Goal: Information Seeking & Learning: Check status

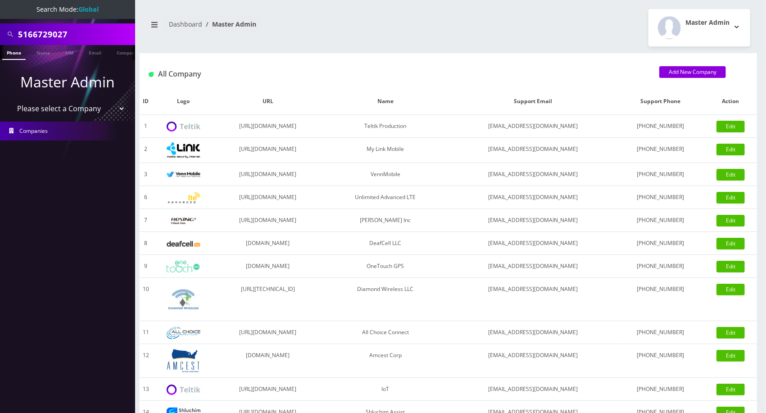
click at [120, 232] on nav "Search Mode: Global 5166729027 Phone Name SIM Email Company Customer Master Adm…" at bounding box center [67, 206] width 135 height 413
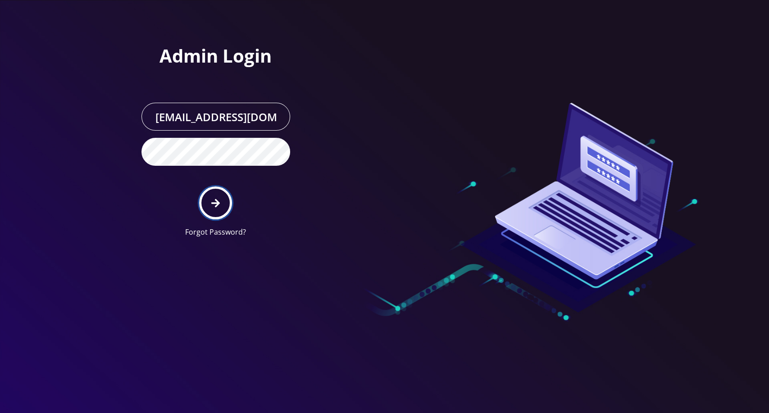
click at [212, 191] on button "submit" at bounding box center [215, 202] width 33 height 33
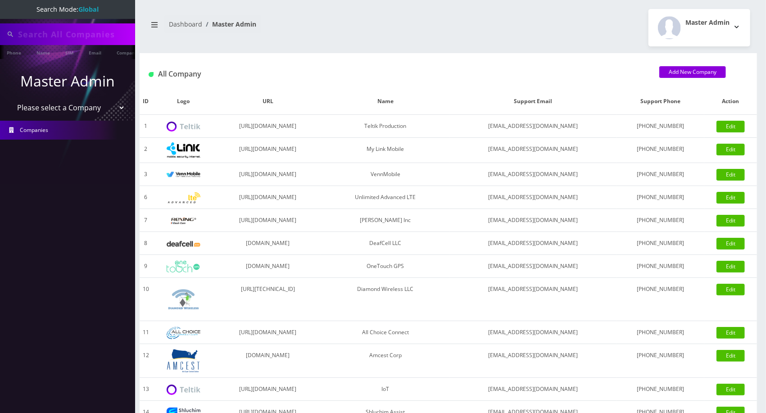
click at [94, 26] on input "text" at bounding box center [75, 34] width 115 height 17
drag, startPoint x: 68, startPoint y: 36, endPoint x: 10, endPoint y: 45, distance: 58.7
click at [10, 45] on nav "Search Mode: Global 5166729027andy liu Phone Name SIM Email Company Customer Ma…" at bounding box center [67, 206] width 135 height 413
type input "[PERSON_NAME]"
click at [46, 53] on link "Name" at bounding box center [43, 52] width 23 height 15
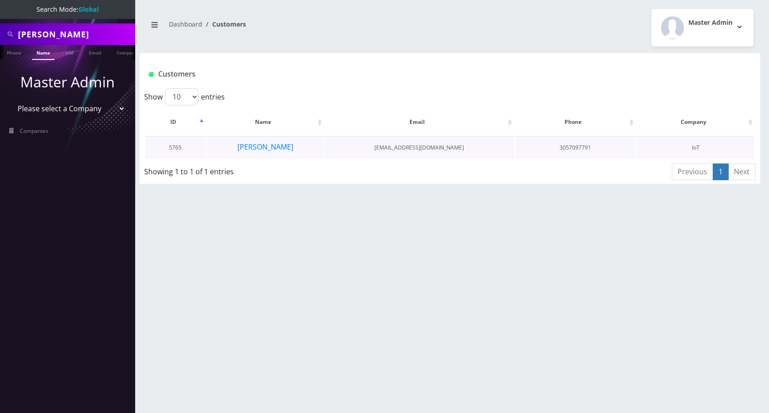
click at [280, 146] on td "Andy Liu" at bounding box center [265, 147] width 117 height 23
click at [274, 147] on button "Andy Liu" at bounding box center [265, 147] width 57 height 12
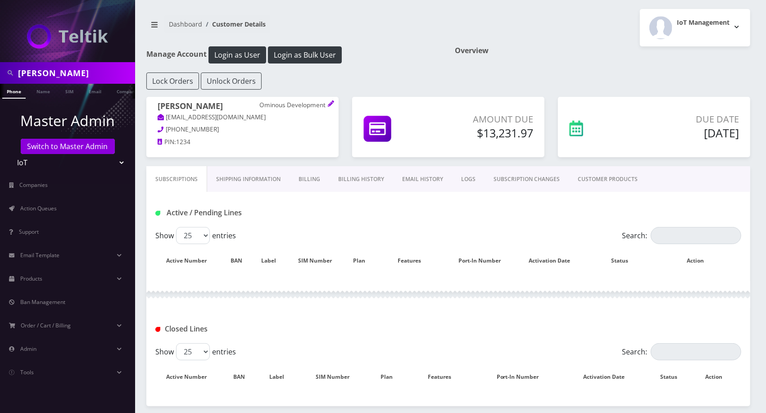
click at [612, 179] on link "CUSTOMER PRODUCTS" at bounding box center [608, 179] width 78 height 26
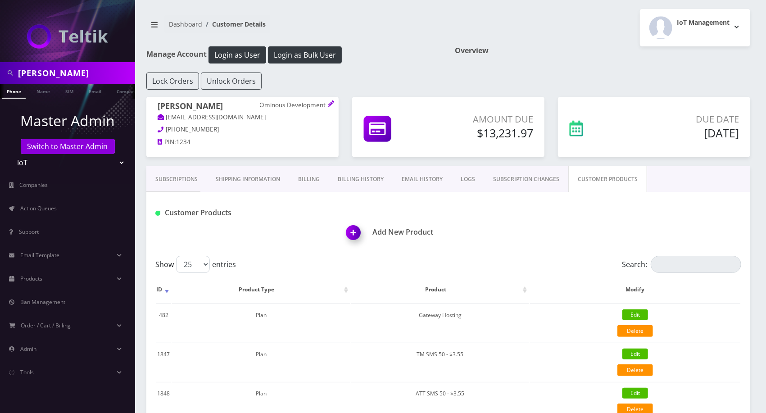
click at [555, 188] on link "SUBSCRIPTION CHANGES" at bounding box center [526, 179] width 84 height 26
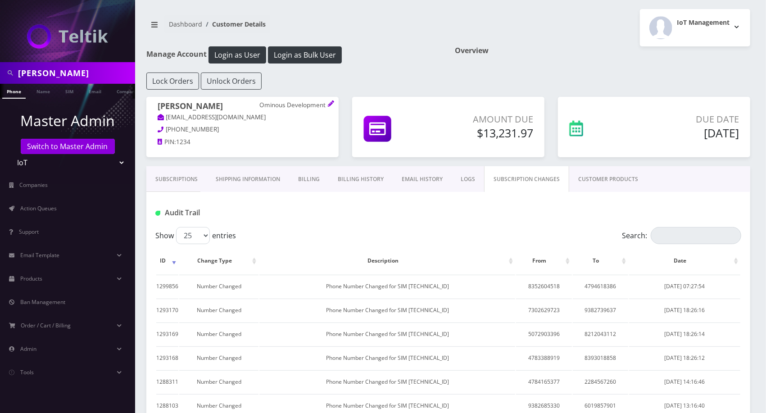
click at [476, 212] on div "Audit Trail" at bounding box center [448, 212] width 599 height 15
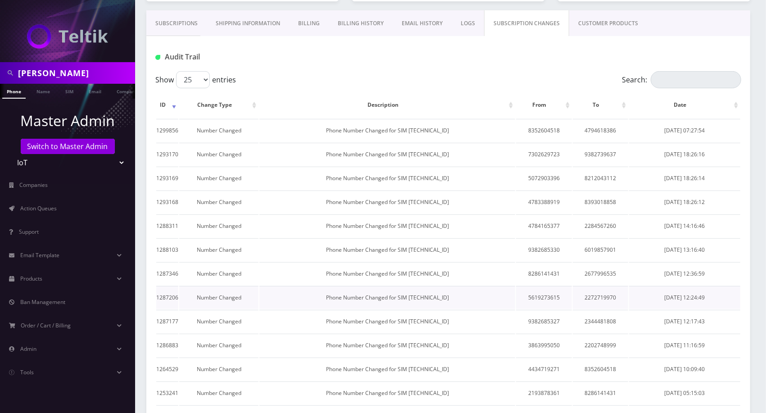
scroll to position [155, 0]
click at [34, 344] on link "Admin" at bounding box center [67, 349] width 135 height 19
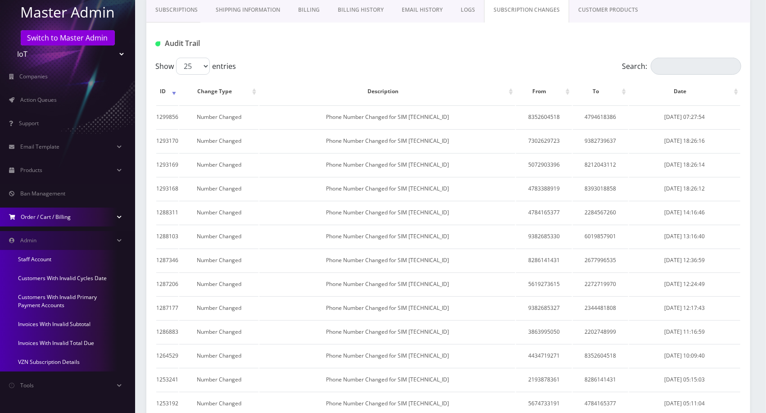
scroll to position [170, 0]
click at [73, 343] on link "Invoices With Invalid Total Due" at bounding box center [67, 343] width 135 height 19
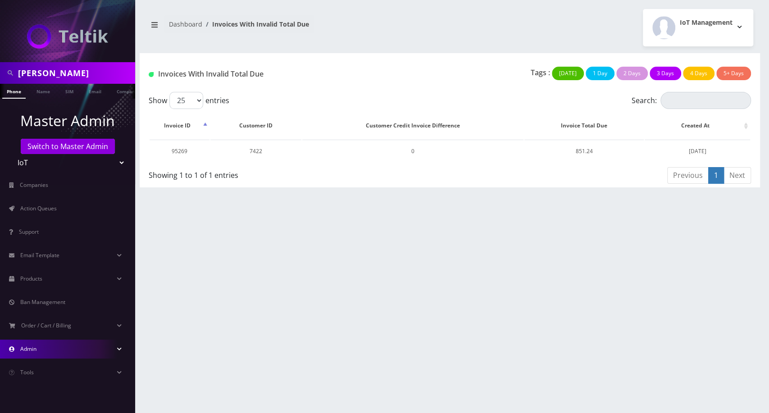
click at [66, 347] on link "Admin" at bounding box center [67, 349] width 135 height 19
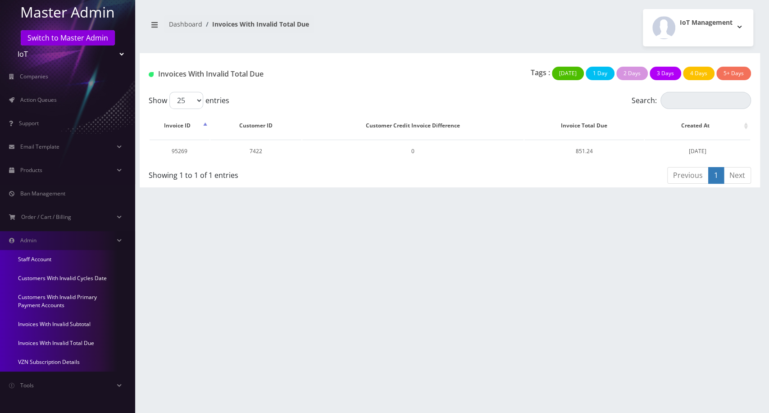
click at [65, 319] on link "Invoices With Invalid Subtotal" at bounding box center [67, 324] width 135 height 19
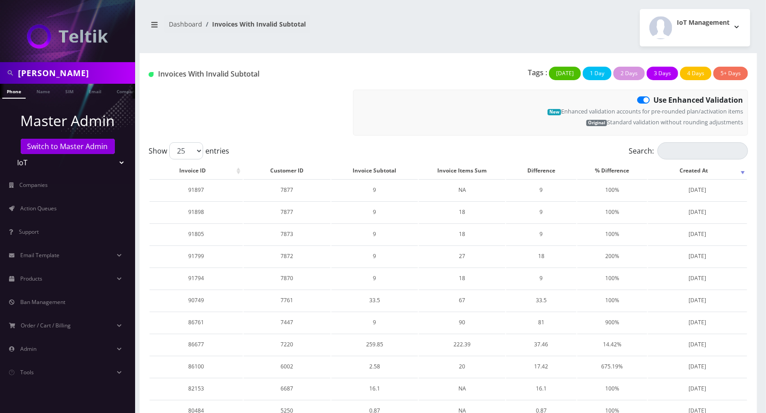
click at [255, 53] on div "Invoices With Invalid Subtotal Tags : [DATE] 1 Day 2 Days 3 Days 4 Days 5+ Days…" at bounding box center [448, 97] width 617 height 89
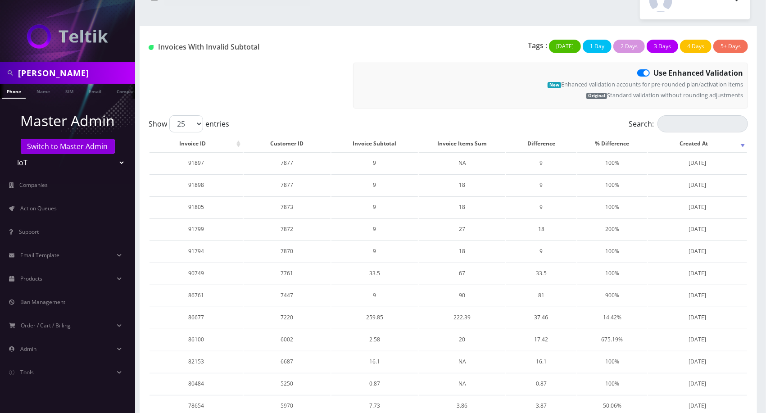
scroll to position [24, 0]
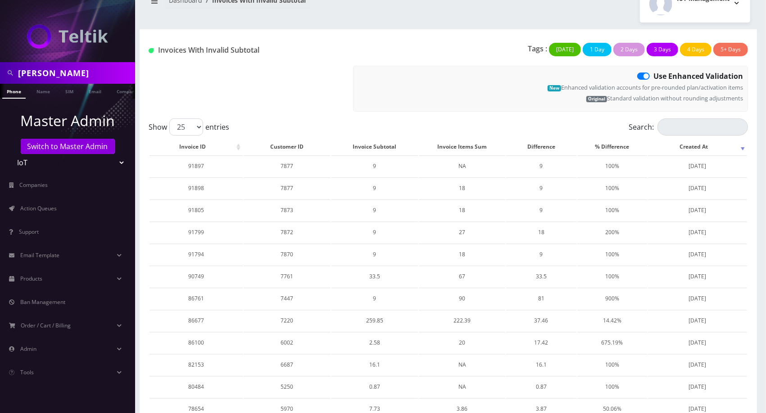
click at [396, 19] on div "Dashboard Invoices With Invalid Subtotal IoT Management Logout" at bounding box center [448, 3] width 617 height 37
drag, startPoint x: 641, startPoint y: 86, endPoint x: 745, endPoint y: 91, distance: 103.7
click at [745, 91] on div "Use Enhanced Validation New Enhanced validation accounts for pre-rounded plan/a…" at bounding box center [550, 89] width 395 height 46
copy small "for pre-rounded plan/activation items"
click at [653, 73] on label "Use Enhanced Validation" at bounding box center [698, 76] width 90 height 11
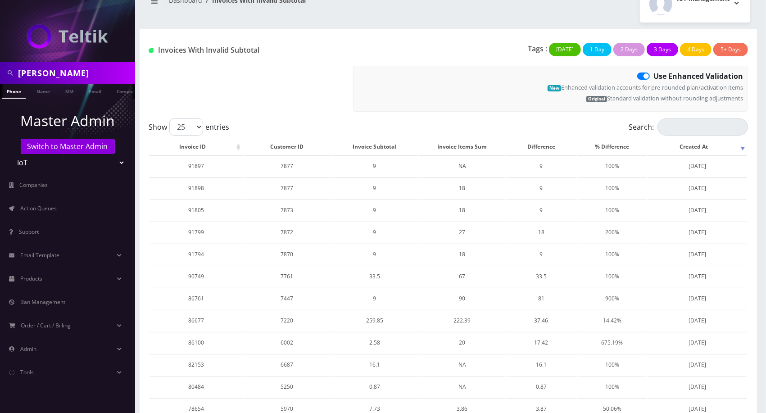
click at [653, 73] on input "Use Enhanced Validation" at bounding box center [656, 74] width 6 height 6
checkbox input "false"
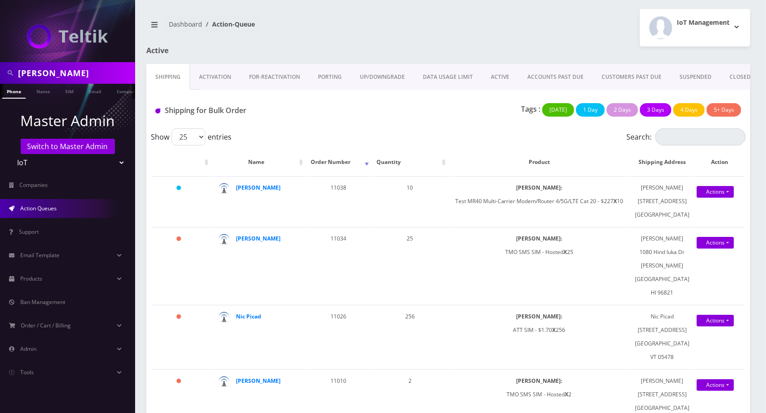
click at [400, 44] on div "Dashboard Action-Queue IoT Management Logout" at bounding box center [448, 27] width 617 height 37
click at [110, 75] on input "[PERSON_NAME]" at bounding box center [75, 72] width 115 height 17
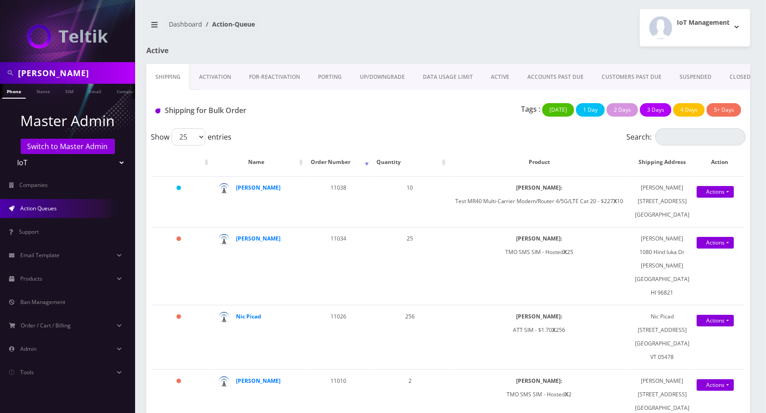
click at [110, 75] on input "andy liu" at bounding box center [75, 72] width 115 height 17
paste input "8212043112"
type input "8212043112"
click at [14, 95] on link "Phone" at bounding box center [13, 91] width 23 height 15
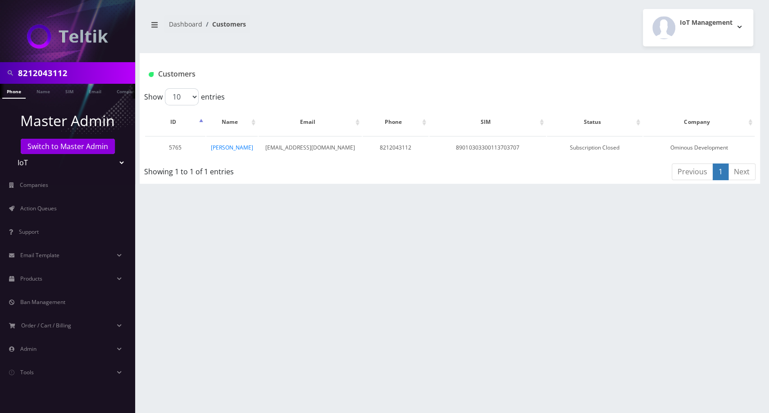
click at [386, 253] on div "8212043112 Phone Name SIM Email Company Customer Dashboard Customers IoT Manage…" at bounding box center [450, 206] width 638 height 413
click at [36, 207] on span "Action Queues" at bounding box center [38, 208] width 36 height 8
click at [59, 75] on input "8212043112" at bounding box center [75, 72] width 115 height 17
paste input "901240357106398691"
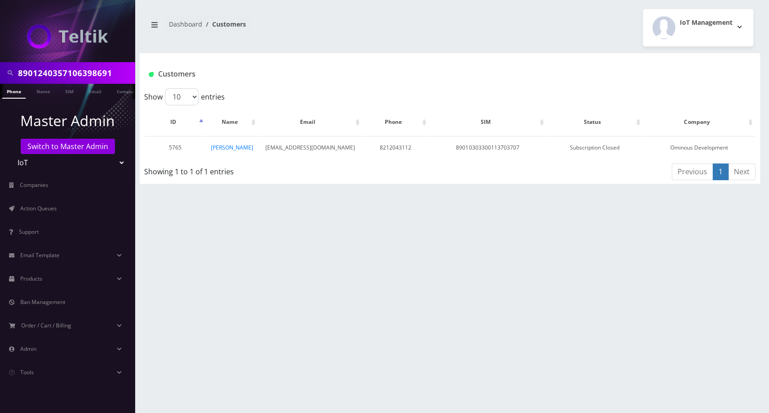
scroll to position [0, 4]
click at [66, 91] on link "SIM" at bounding box center [65, 91] width 17 height 15
click at [318, 210] on div "8212043112 Phone Name SIM Email Company Customer Dashboard Customers IoT Manage…" at bounding box center [450, 206] width 638 height 413
click at [100, 75] on input "8901240357106398691" at bounding box center [75, 72] width 115 height 17
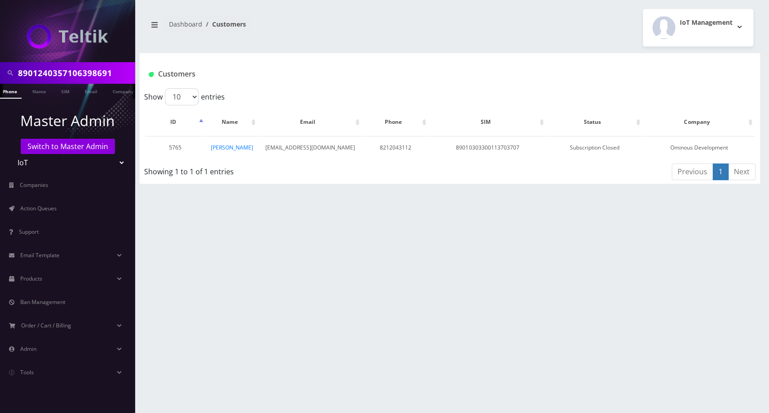
paste input "0303300113703707"
type input "89010303300113703707"
click at [62, 90] on link "SIM" at bounding box center [65, 91] width 17 height 15
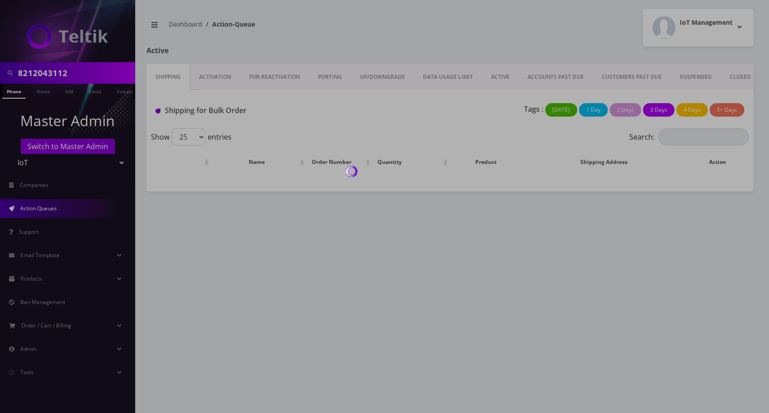
click at [84, 76] on div at bounding box center [384, 206] width 769 height 413
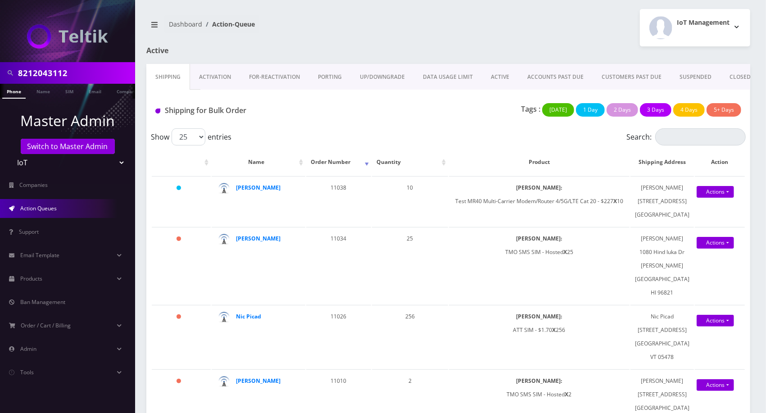
click at [78, 76] on input "8212043112" at bounding box center [75, 72] width 115 height 17
type input "[PERSON_NAME]"
click at [40, 90] on link "Name" at bounding box center [43, 91] width 23 height 15
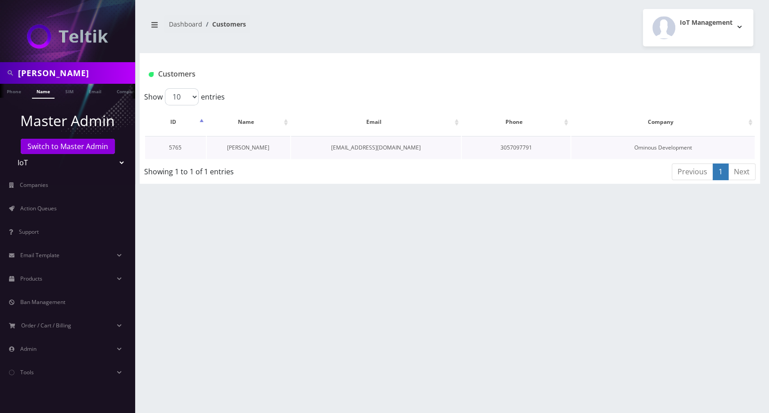
click at [239, 150] on link "[PERSON_NAME]" at bounding box center [248, 148] width 42 height 8
click at [249, 144] on link "[PERSON_NAME]" at bounding box center [248, 148] width 42 height 8
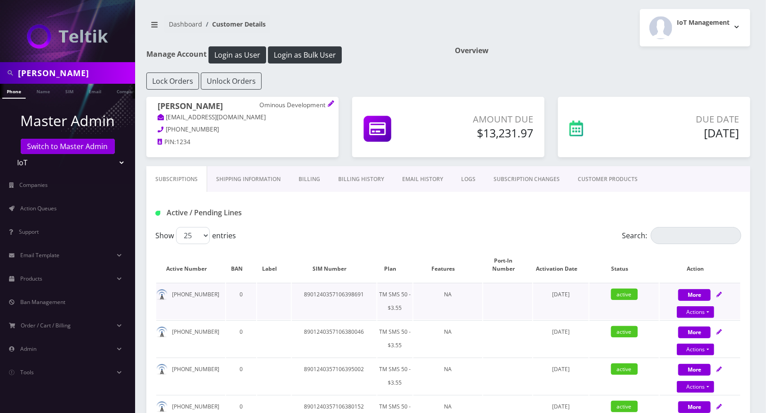
click at [196, 295] on td "276-264-3206" at bounding box center [190, 301] width 69 height 36
click at [318, 291] on td "8901240357106398691" at bounding box center [334, 301] width 85 height 36
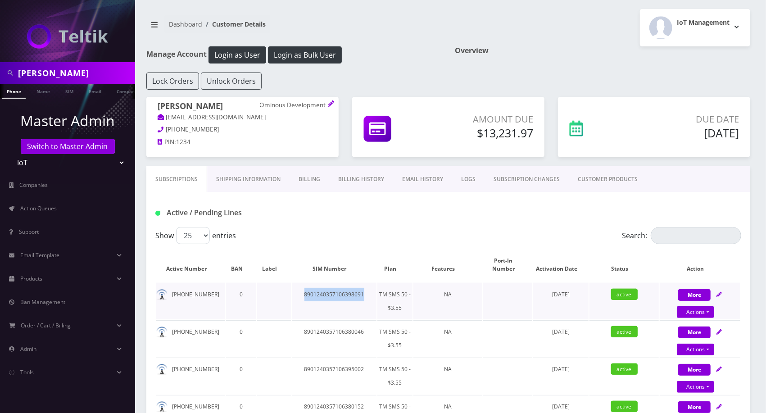
copy td "8901240357106398691"
click at [688, 242] on input "Search:" at bounding box center [696, 235] width 91 height 17
paste input "89010303300113703707"
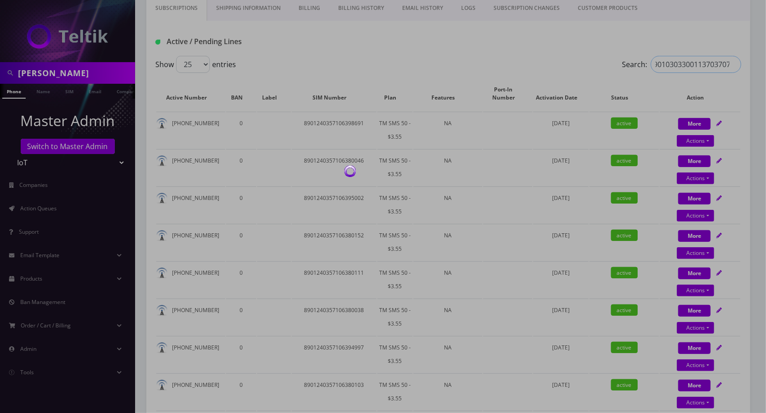
scroll to position [172, 0]
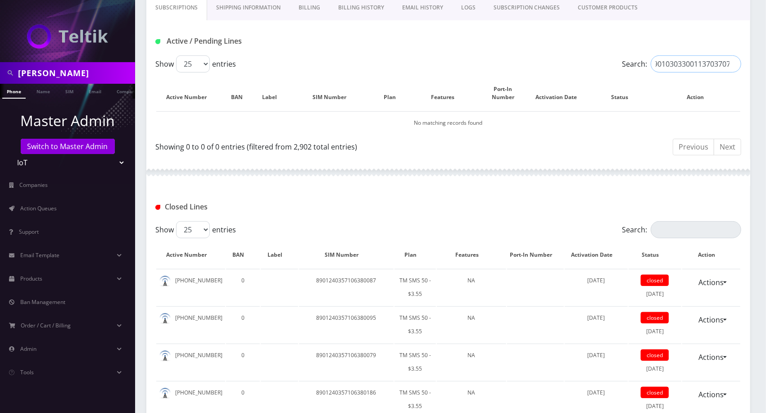
type input "89010303300113703707"
drag, startPoint x: 688, startPoint y: 242, endPoint x: 697, endPoint y: 227, distance: 17.2
click at [697, 227] on input "Search:" at bounding box center [696, 229] width 91 height 17
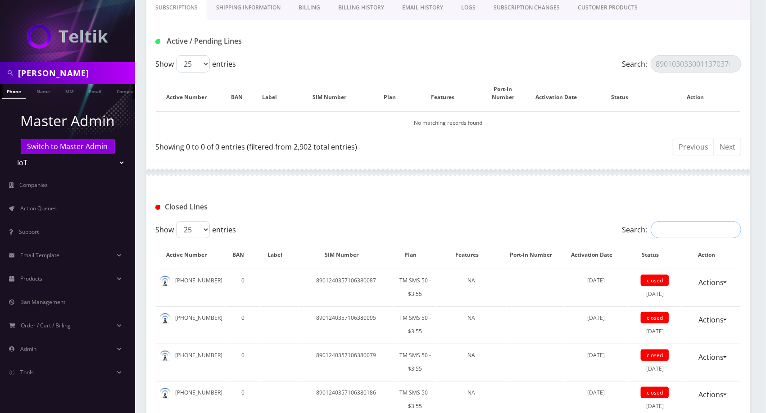
paste input "89010303300113703707"
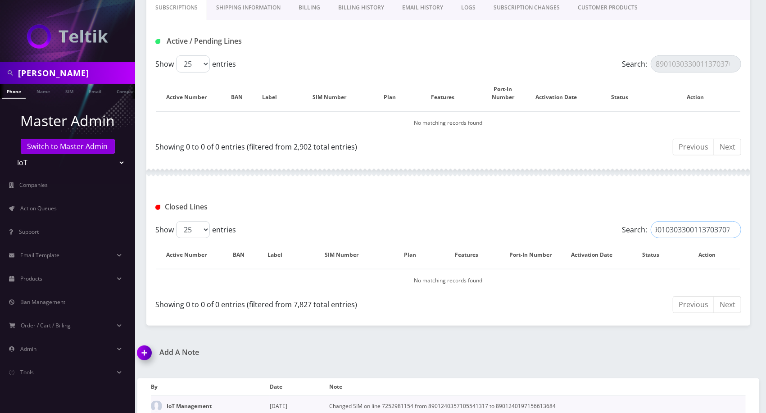
type input "89010303300113703707"
click at [34, 201] on link "Action Queues" at bounding box center [67, 208] width 135 height 19
click at [33, 203] on link "Action Queues" at bounding box center [67, 208] width 135 height 19
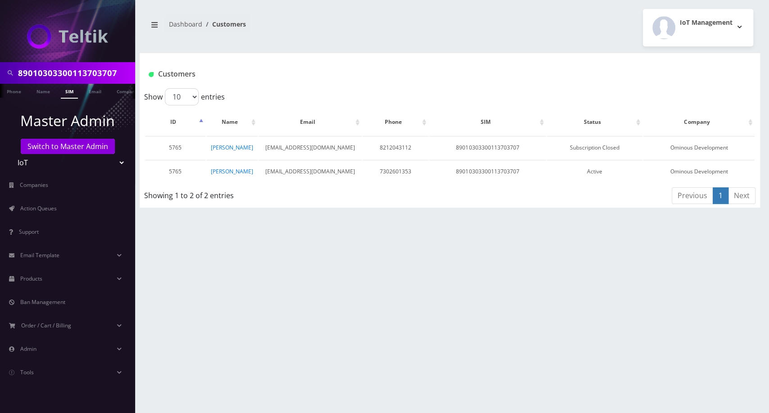
click at [296, 255] on div "89010303300113703707 Phone Name SIM Email Company Customer Dashboard Customers …" at bounding box center [450, 206] width 638 height 413
click at [546, 8] on div "89010303300113703707 Phone Name SIM Email Company Customer Dashboard Customers …" at bounding box center [450, 206] width 638 height 413
click at [496, 145] on td "89010303300113703707" at bounding box center [487, 147] width 117 height 23
copy td "89010303300113703707"
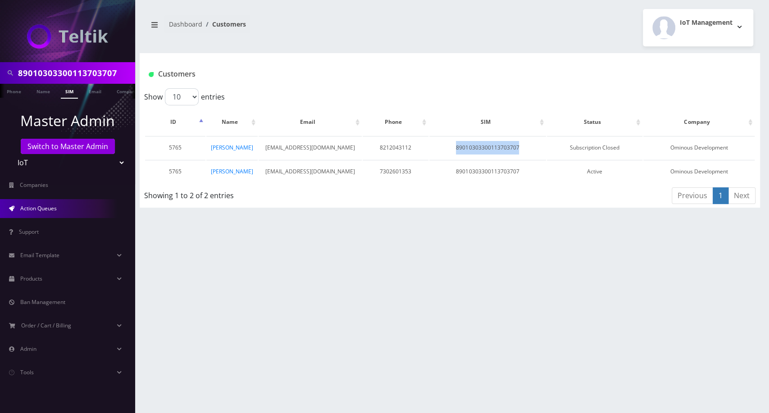
click at [53, 206] on span "Action Queues" at bounding box center [38, 208] width 36 height 8
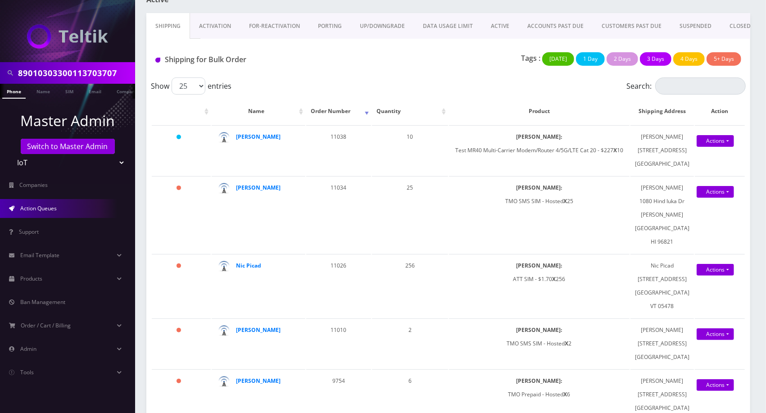
scroll to position [54, 0]
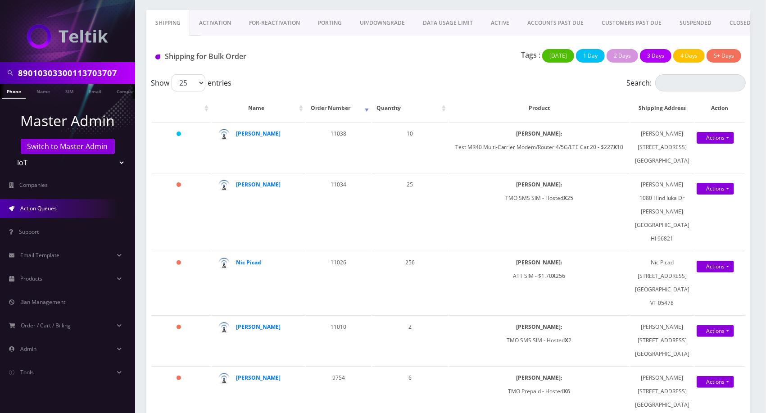
click at [205, 21] on link "Activation" at bounding box center [215, 23] width 50 height 26
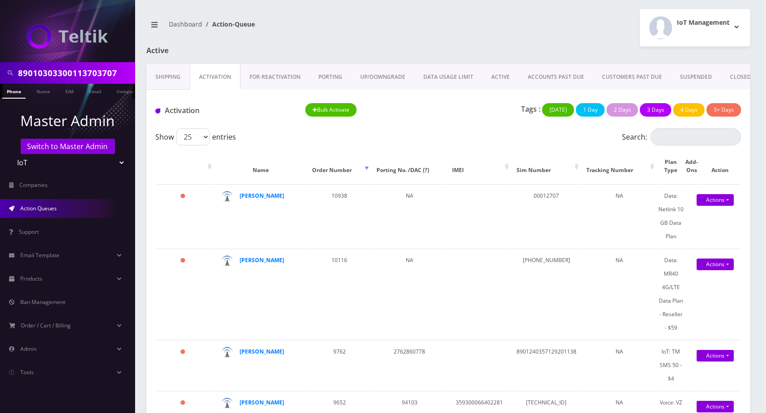
click at [287, 84] on link "FOR-REActivation" at bounding box center [274, 77] width 69 height 26
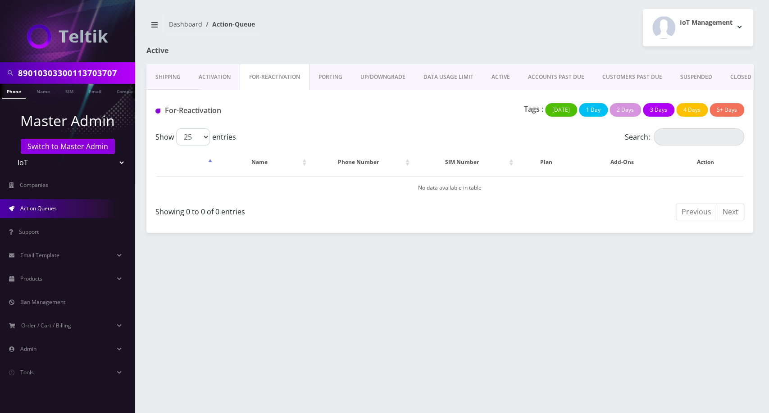
click at [485, 81] on link "ACTIVE" at bounding box center [500, 77] width 36 height 26
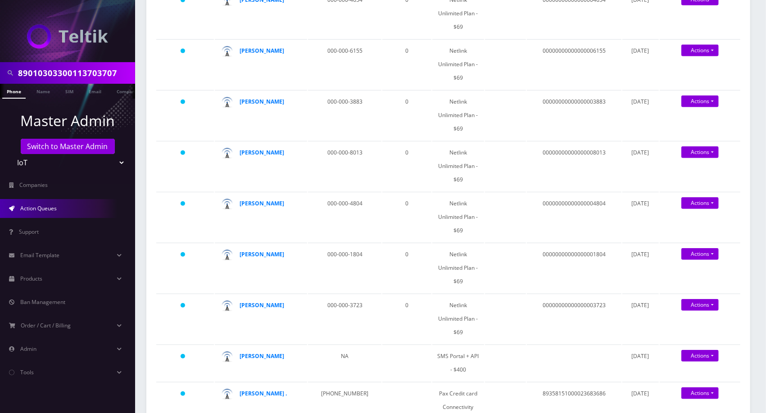
scroll to position [292, 0]
